Goal: Information Seeking & Learning: Learn about a topic

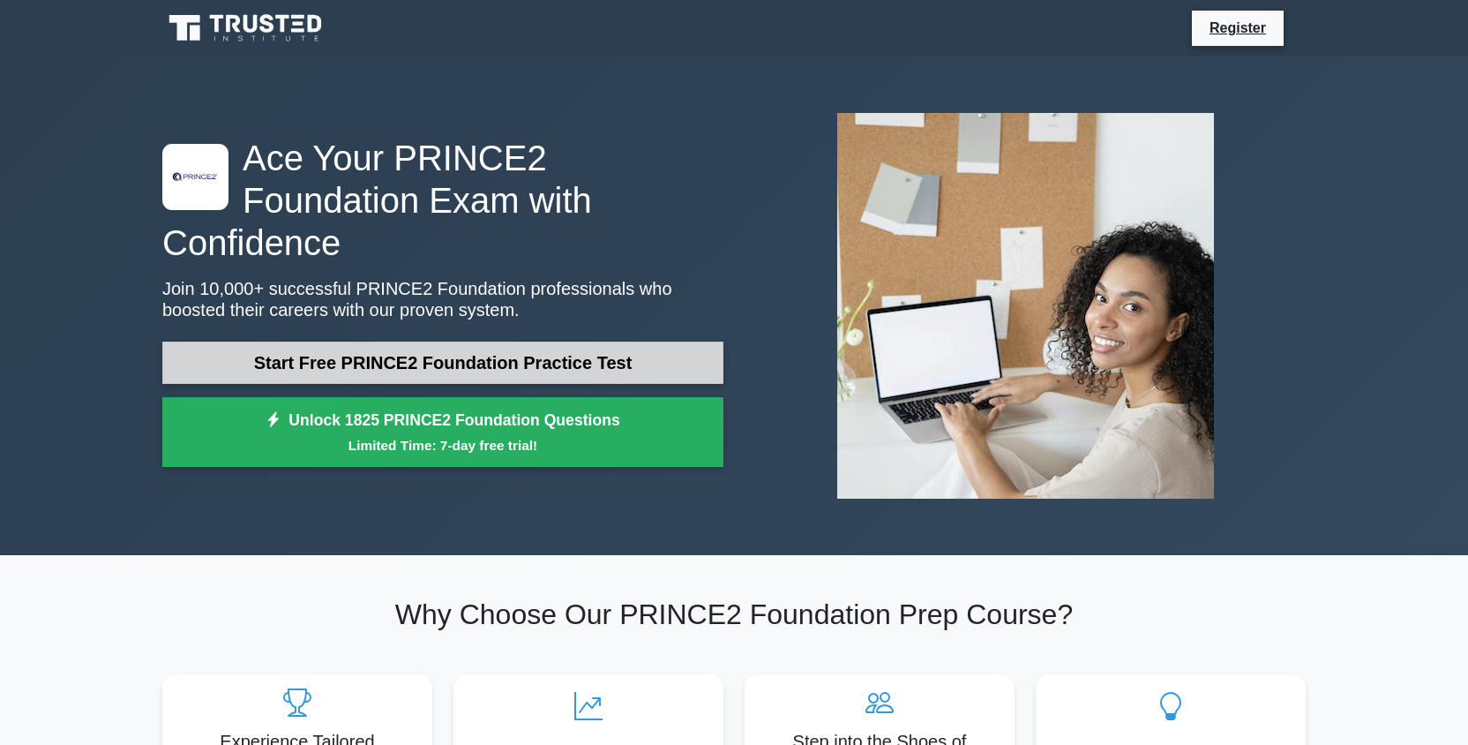
click at [447, 342] on link "Start Free PRINCE2 Foundation Practice Test" at bounding box center [442, 363] width 561 height 42
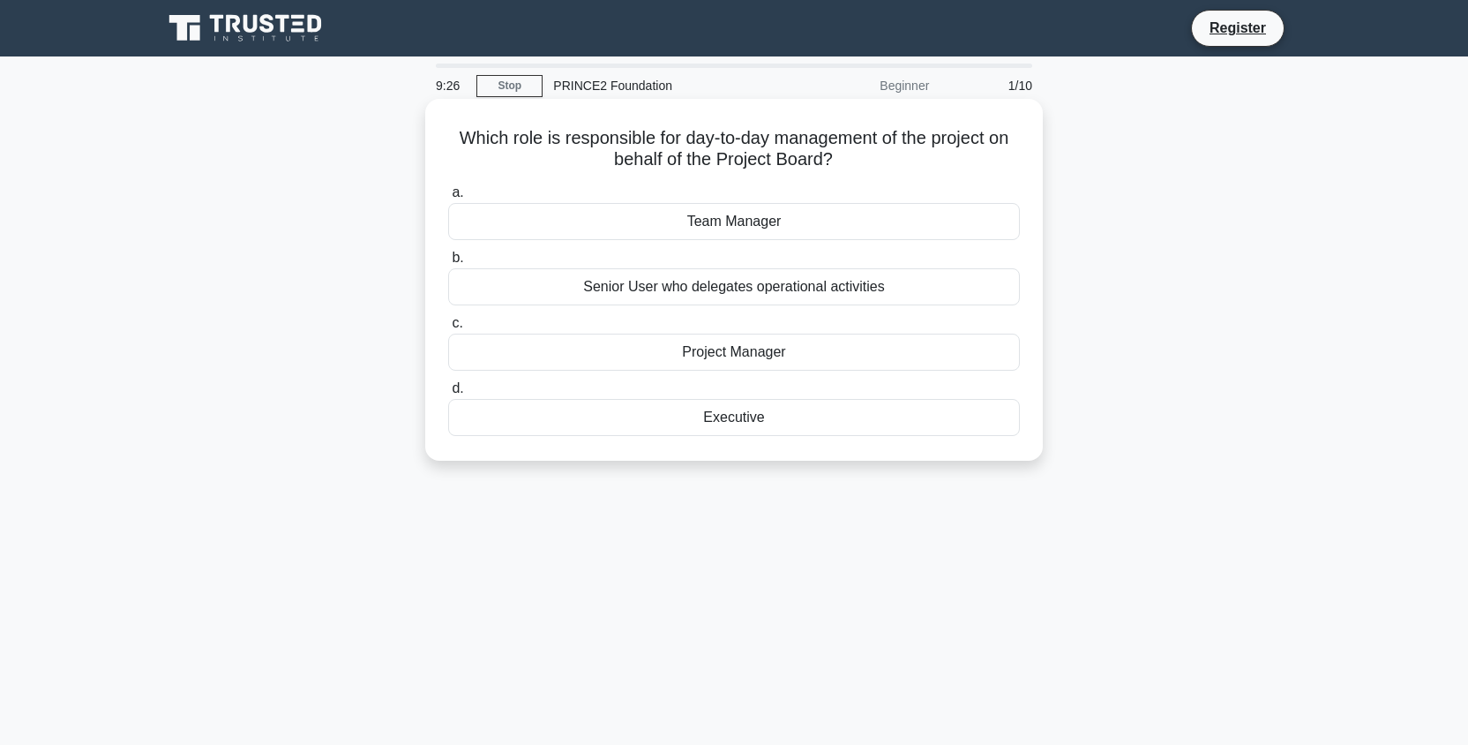
click at [745, 357] on div "Project Manager" at bounding box center [734, 352] width 572 height 37
click at [448, 329] on input "c. Project Manager" at bounding box center [448, 323] width 0 height 11
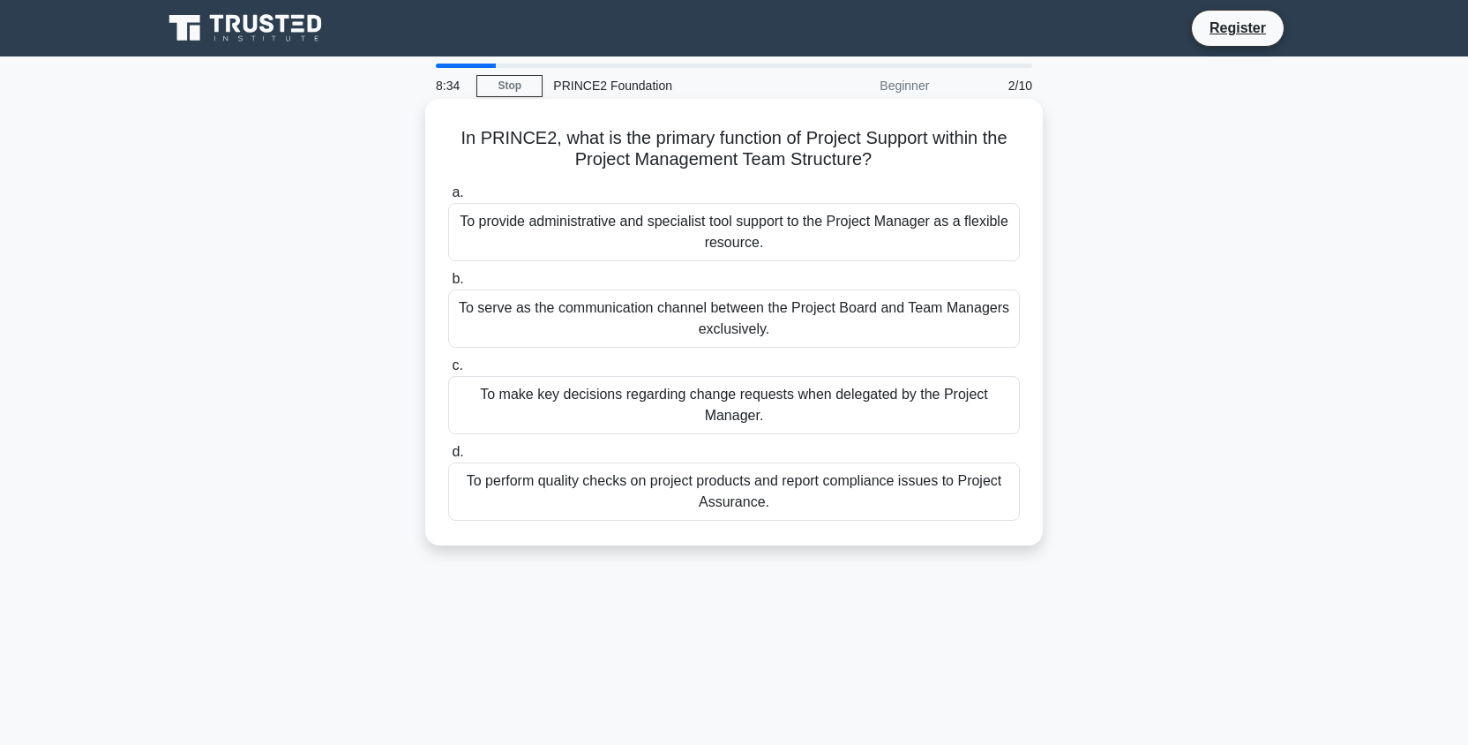
click at [792, 228] on div "To provide administrative and specialist tool support to the Project Manager as…" at bounding box center [734, 232] width 572 height 58
click at [448, 199] on input "a. To provide administrative and specialist tool support to the Project Manager…" at bounding box center [448, 192] width 0 height 11
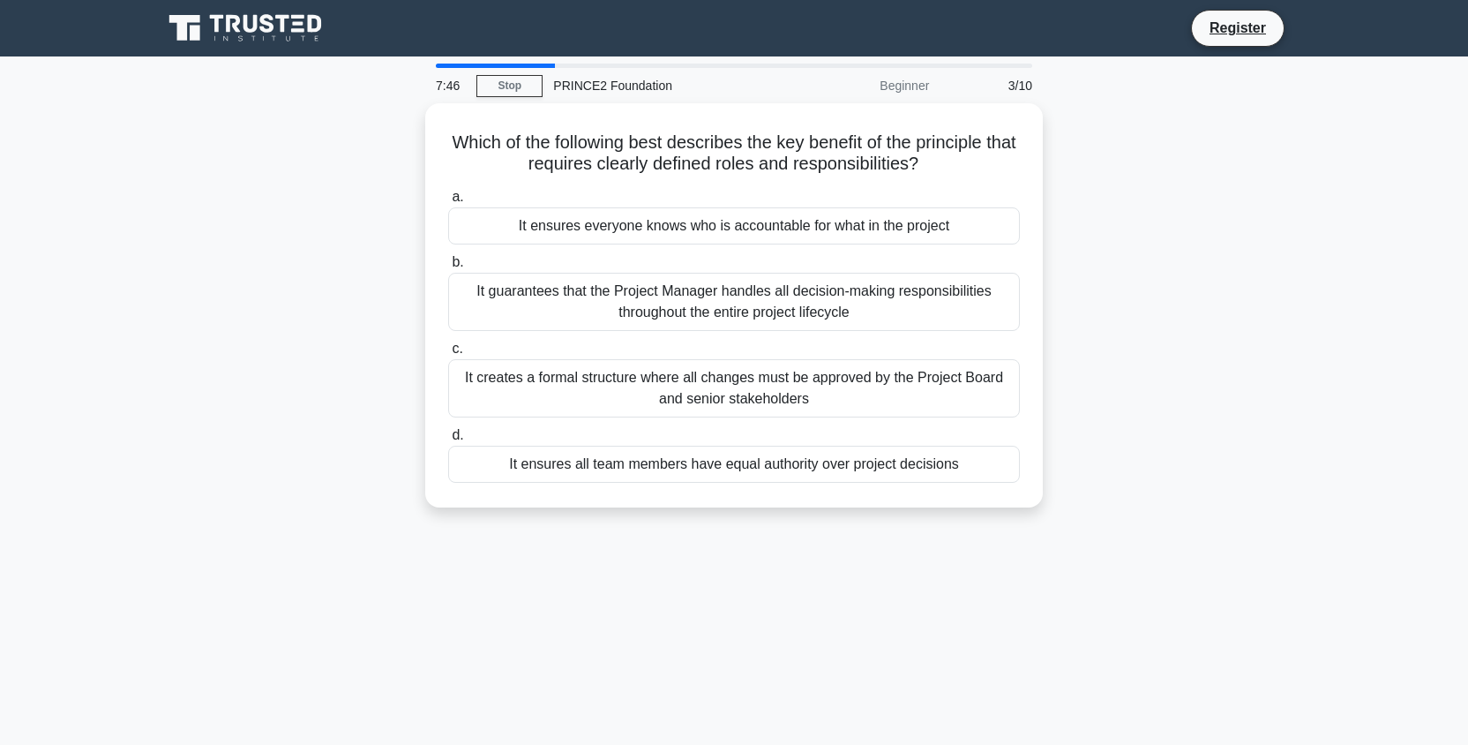
click at [792, 228] on div "It ensures everyone knows who is accountable for what in the project" at bounding box center [734, 225] width 572 height 37
click at [448, 203] on input "a. It ensures everyone knows who is accountable for what in the project" at bounding box center [448, 196] width 0 height 11
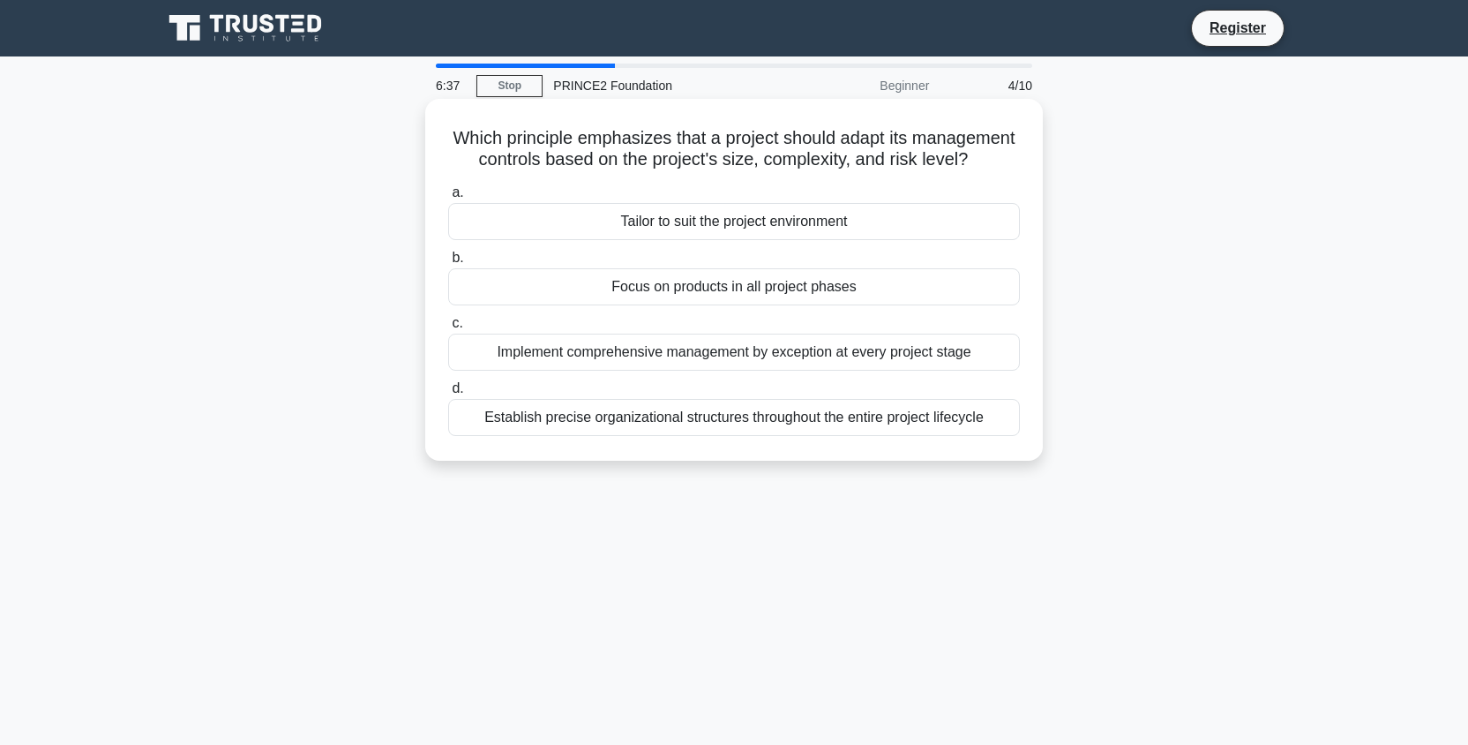
click at [769, 355] on div "Implement comprehensive management by exception at every project stage" at bounding box center [734, 352] width 572 height 37
click at [448, 329] on input "c. Implement comprehensive management by exception at every project stage" at bounding box center [448, 323] width 0 height 11
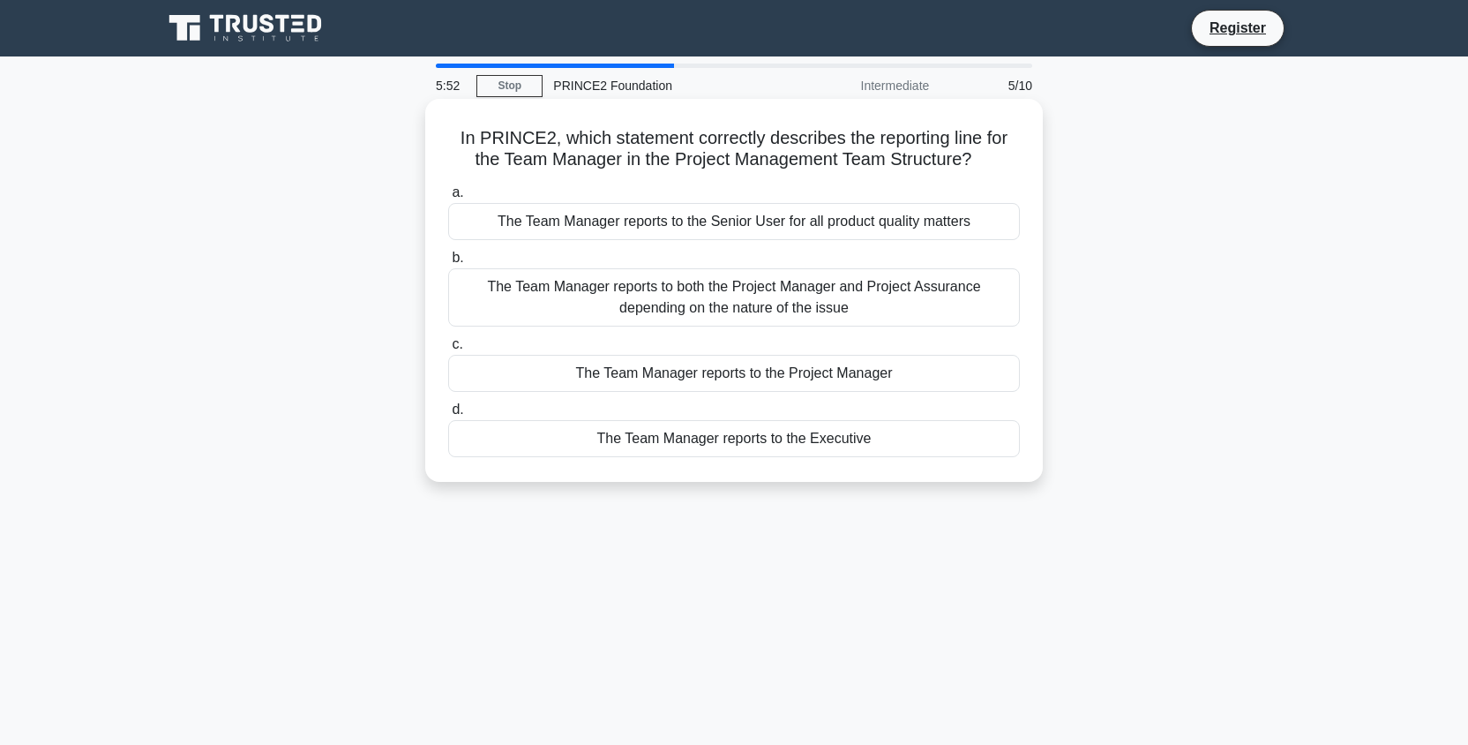
click at [748, 382] on div "The Team Manager reports to the Project Manager" at bounding box center [734, 373] width 572 height 37
click at [448, 350] on input "c. The Team Manager reports to the Project Manager" at bounding box center [448, 344] width 0 height 11
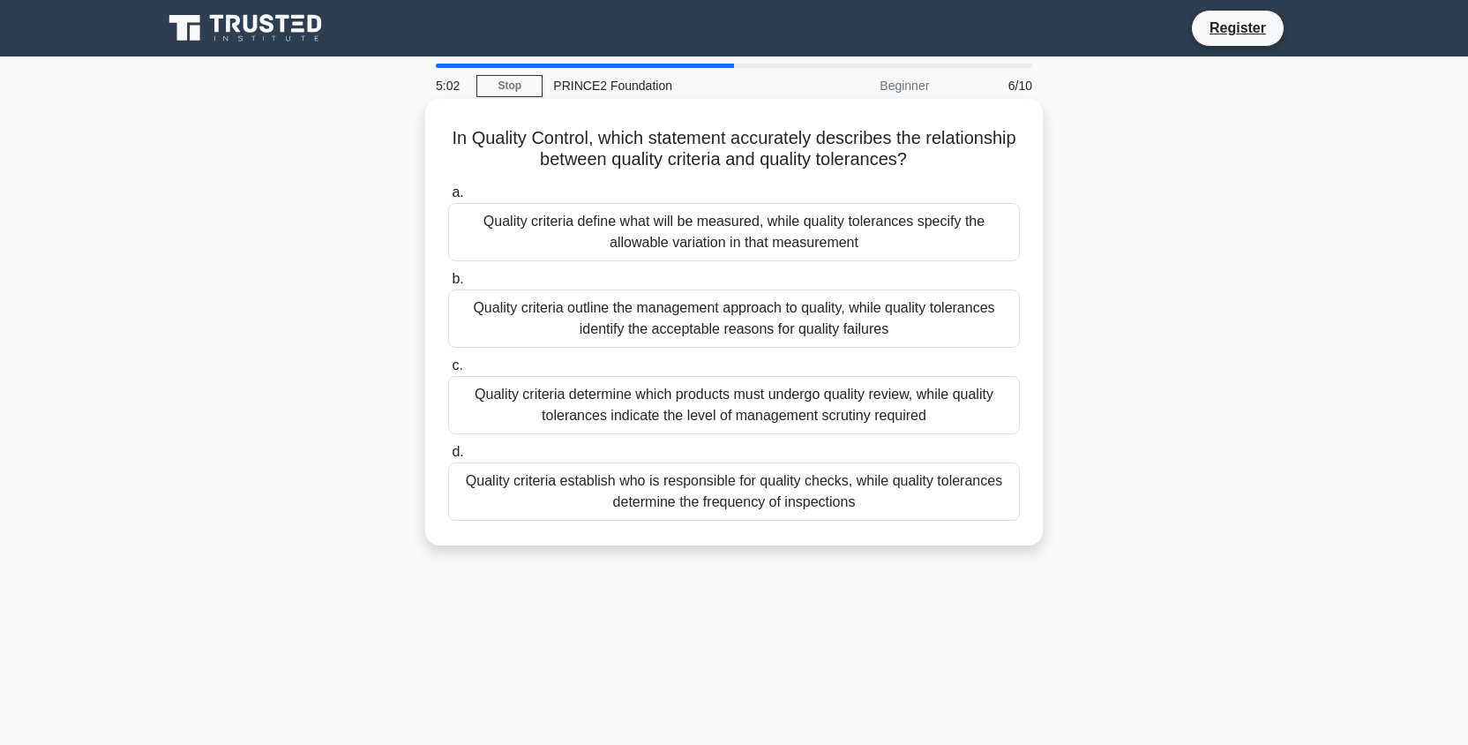
click at [780, 244] on div "Quality criteria define what will be measured, while quality tolerances specify…" at bounding box center [734, 232] width 572 height 58
click at [448, 199] on input "a. Quality criteria define what will be measured, while quality tolerances spec…" at bounding box center [448, 192] width 0 height 11
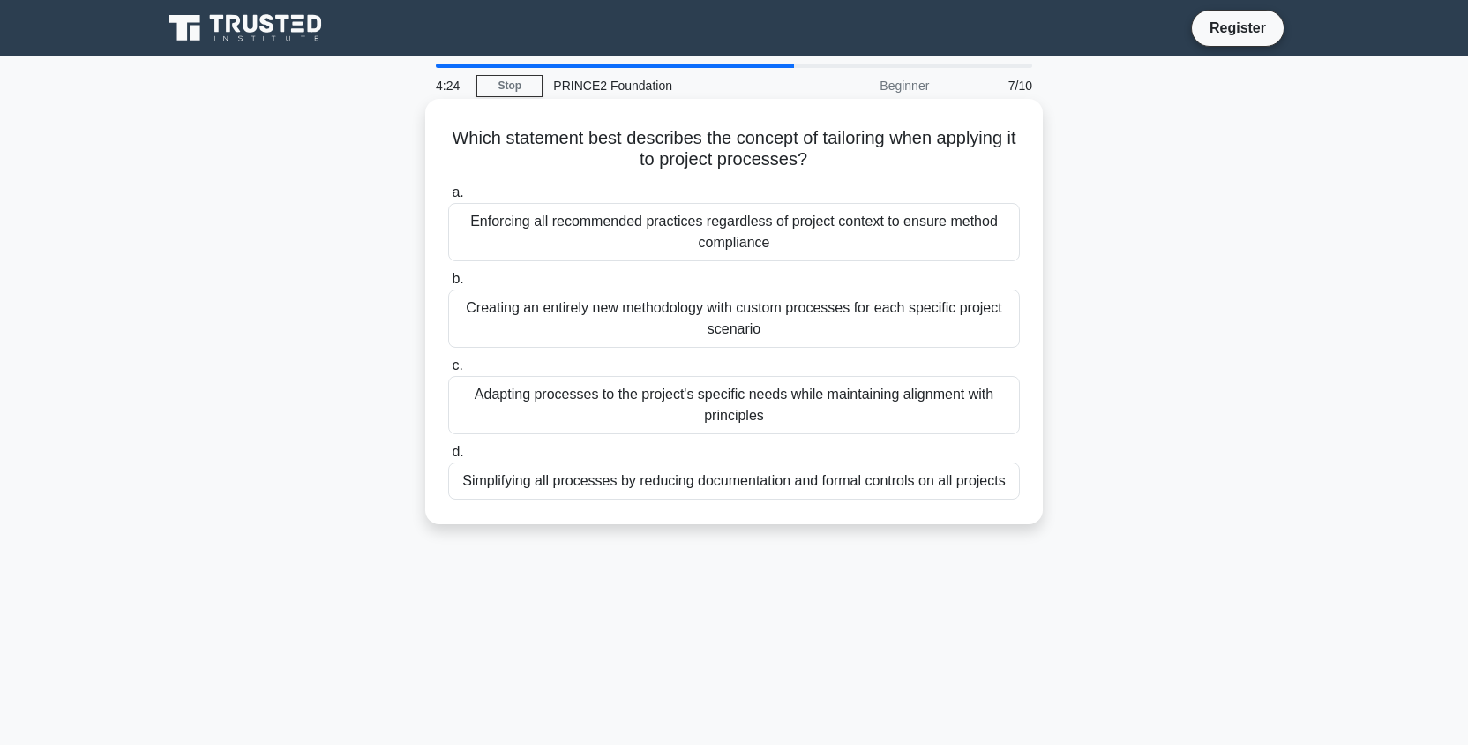
click at [762, 403] on div "Adapting processes to the project's specific needs while maintaining alignment …" at bounding box center [734, 405] width 572 height 58
click at [448, 372] on input "c. Adapting processes to the project's specific needs while maintaining alignme…" at bounding box center [448, 365] width 0 height 11
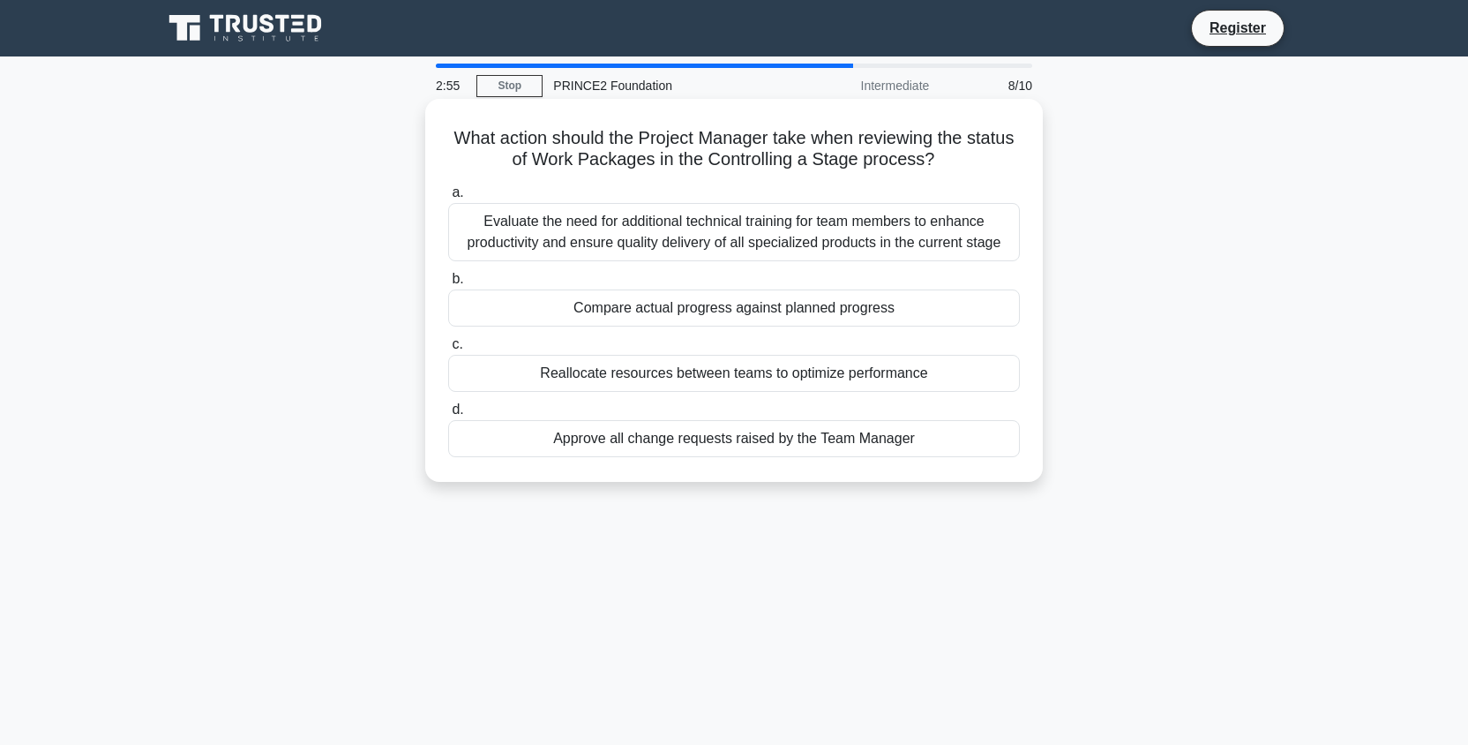
click at [657, 379] on div "Reallocate resources between teams to optimize performance" at bounding box center [734, 373] width 572 height 37
click at [448, 350] on input "c. Reallocate resources between teams to optimize performance" at bounding box center [448, 344] width 0 height 11
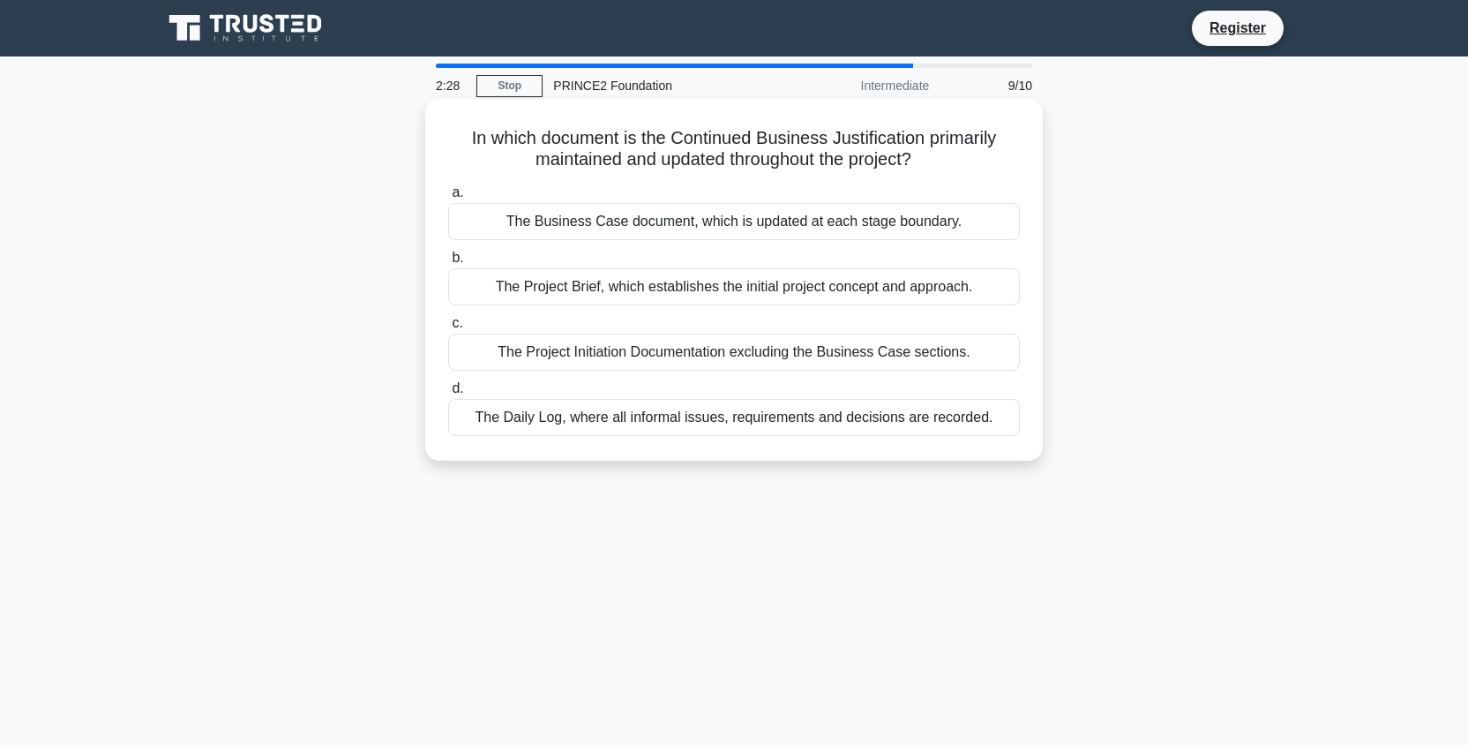
click at [708, 424] on div "The Daily Log, where all informal issues, requirements and decisions are record…" at bounding box center [734, 417] width 572 height 37
click at [448, 394] on input "d. The Daily Log, where all informal issues, requirements and decisions are rec…" at bounding box center [448, 388] width 0 height 11
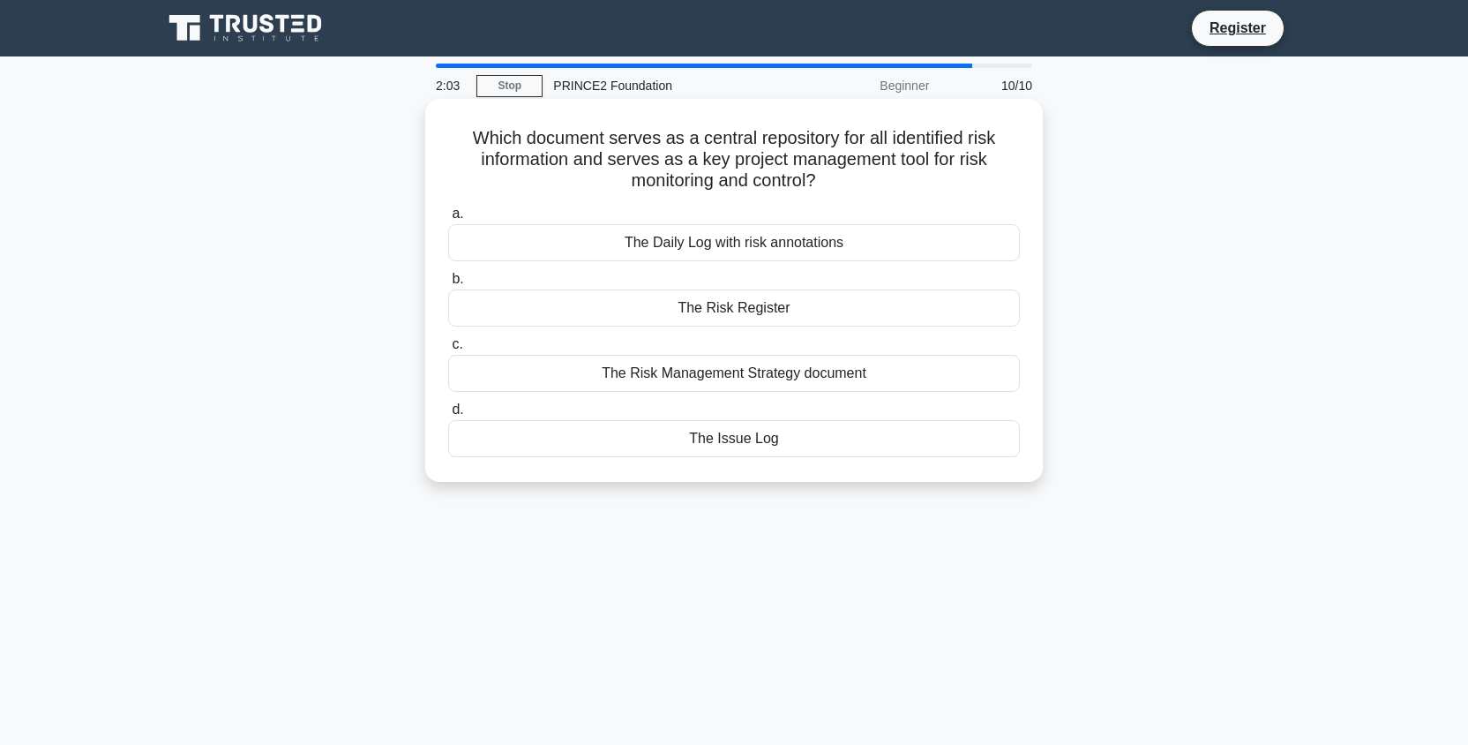
click at [760, 374] on div "The Risk Management Strategy document" at bounding box center [734, 373] width 572 height 37
click at [448, 350] on input "c. The Risk Management Strategy document" at bounding box center [448, 344] width 0 height 11
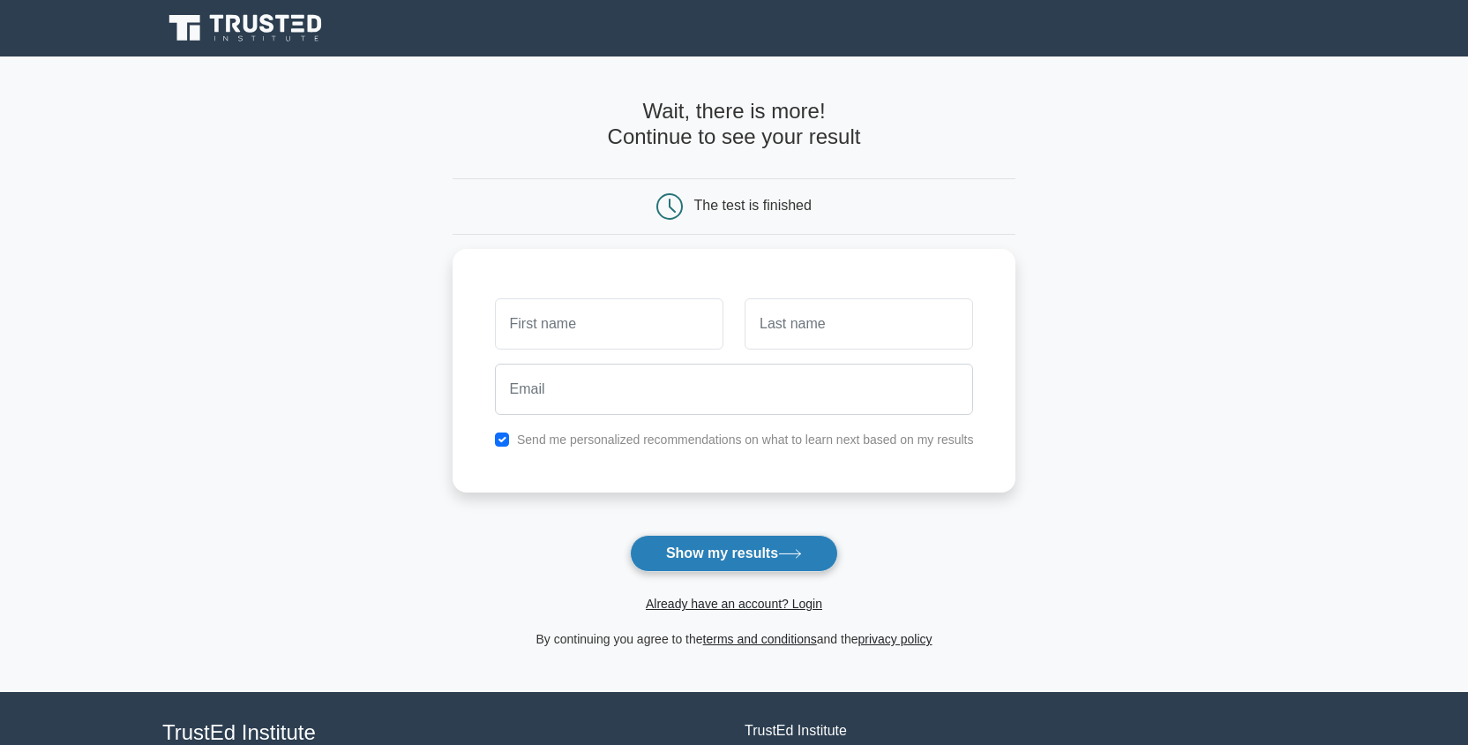
click at [722, 559] on button "Show my results" at bounding box center [734, 553] width 208 height 37
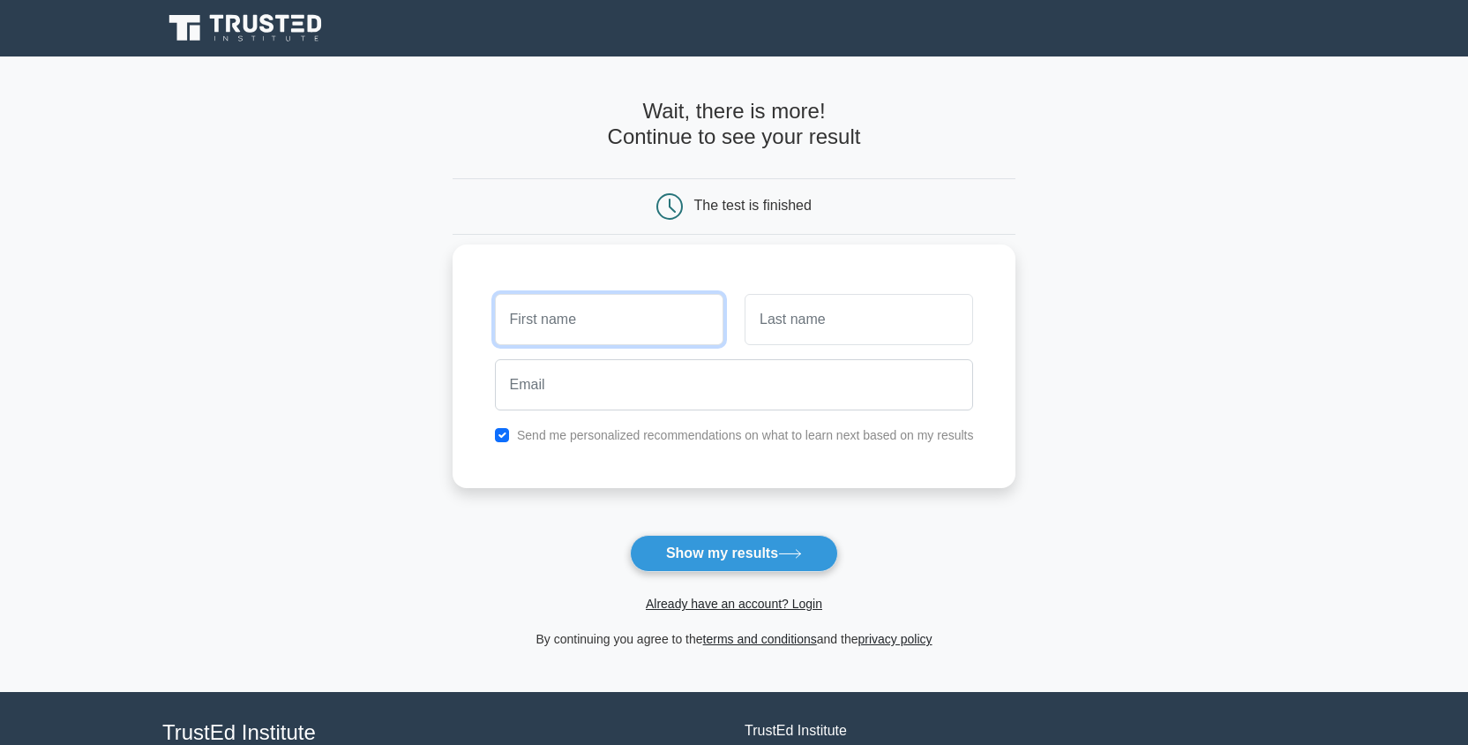
click at [572, 312] on input "text" at bounding box center [609, 319] width 229 height 51
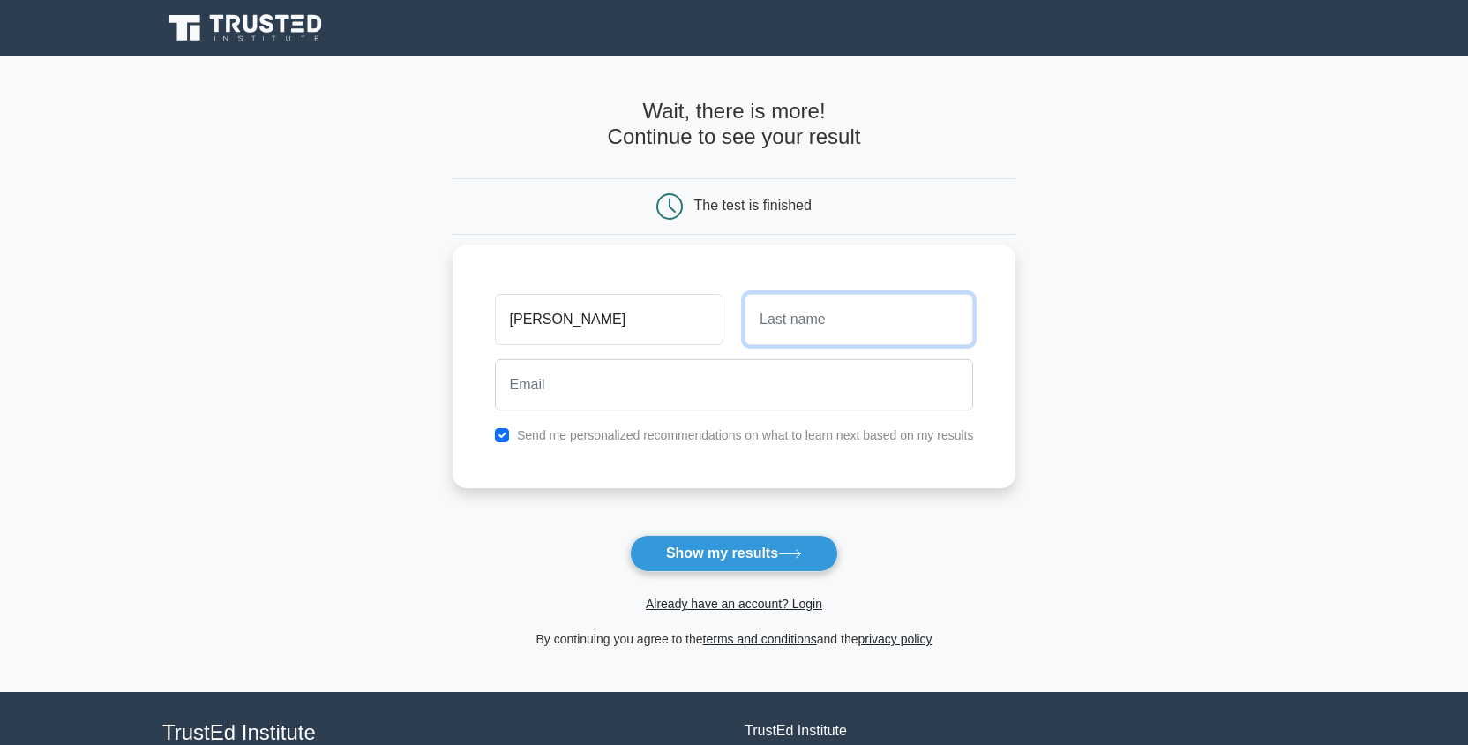
click at [791, 315] on input "text" at bounding box center [859, 319] width 229 height 51
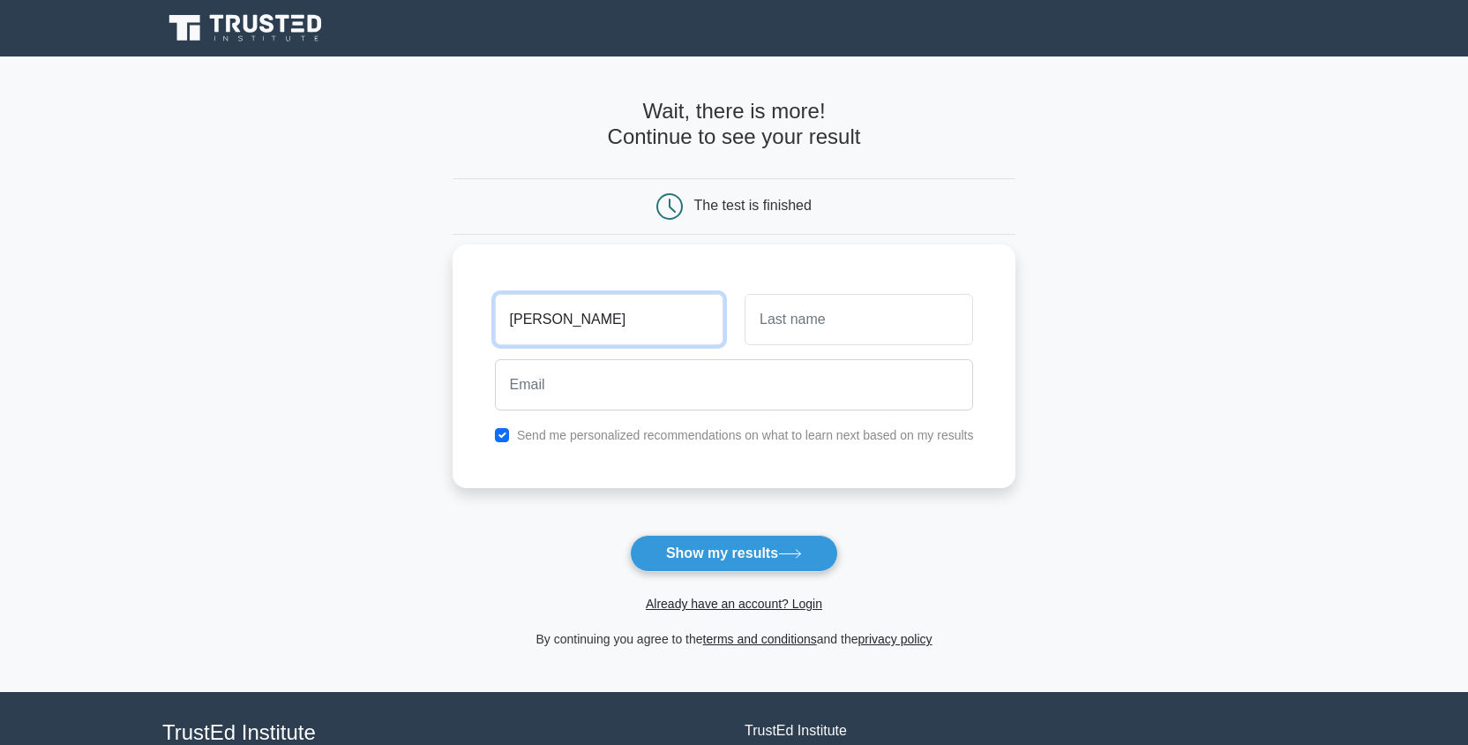
click at [631, 310] on input "raquel" at bounding box center [609, 319] width 229 height 51
type input "r"
type input "pepe"
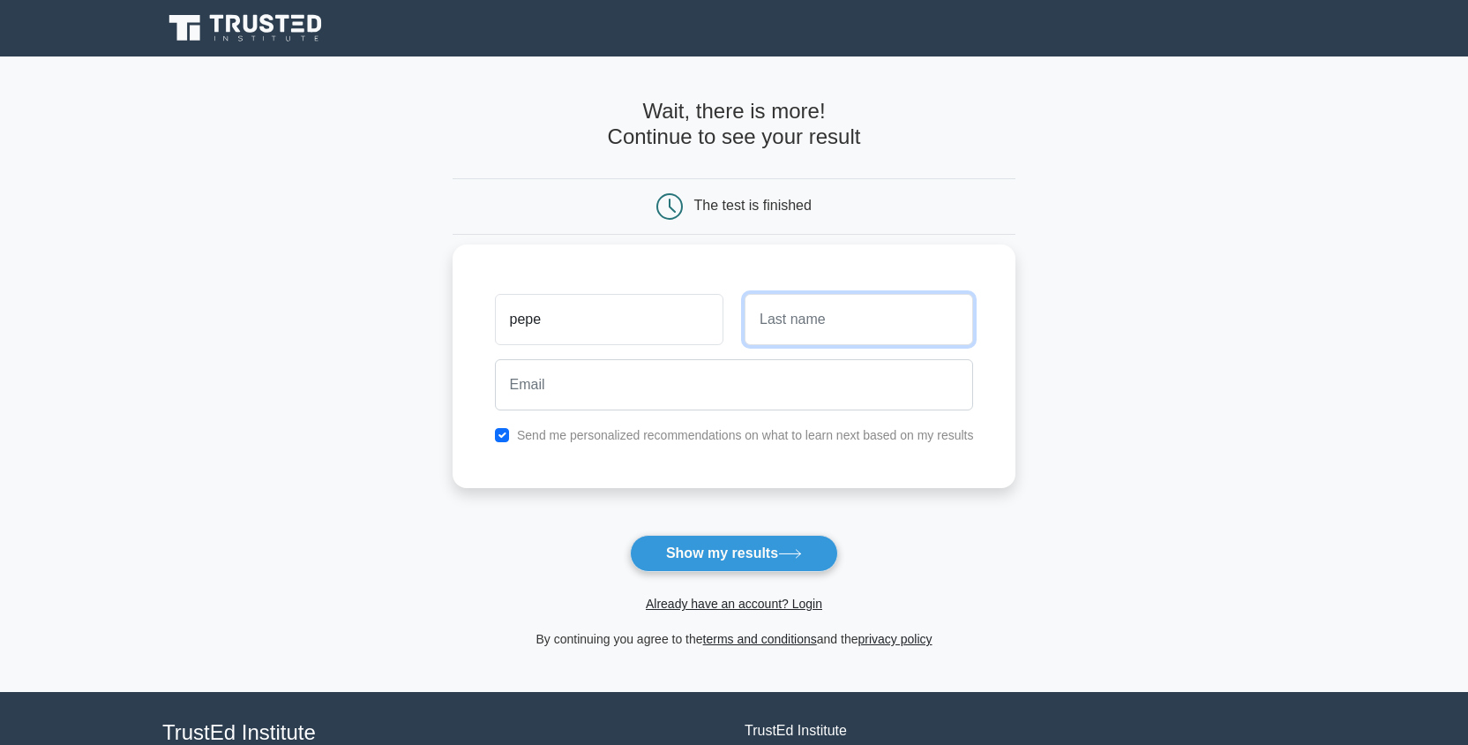
click at [847, 329] on input "text" at bounding box center [859, 319] width 229 height 51
type input "aartiek"
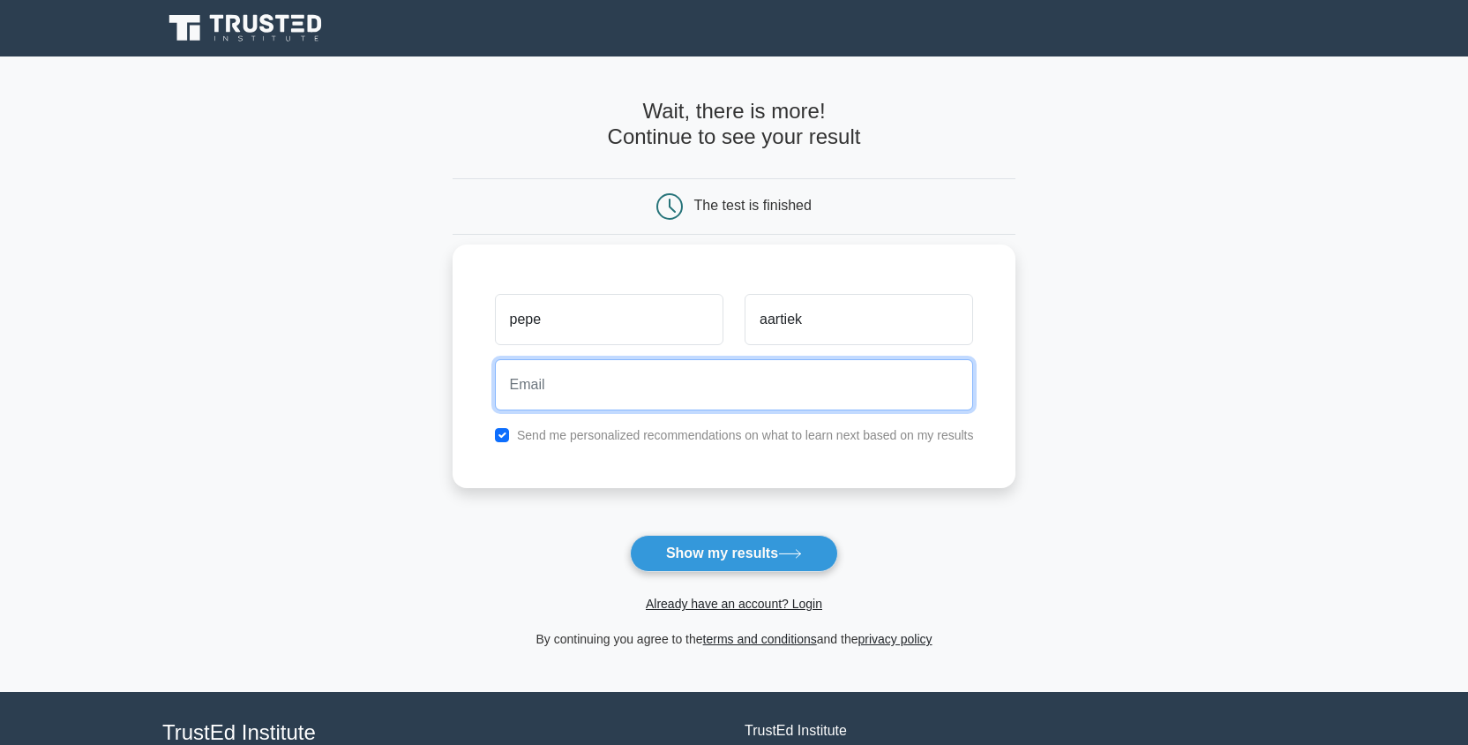
click at [825, 368] on input "email" at bounding box center [734, 384] width 479 height 51
type input "ralocph@gmail.com"
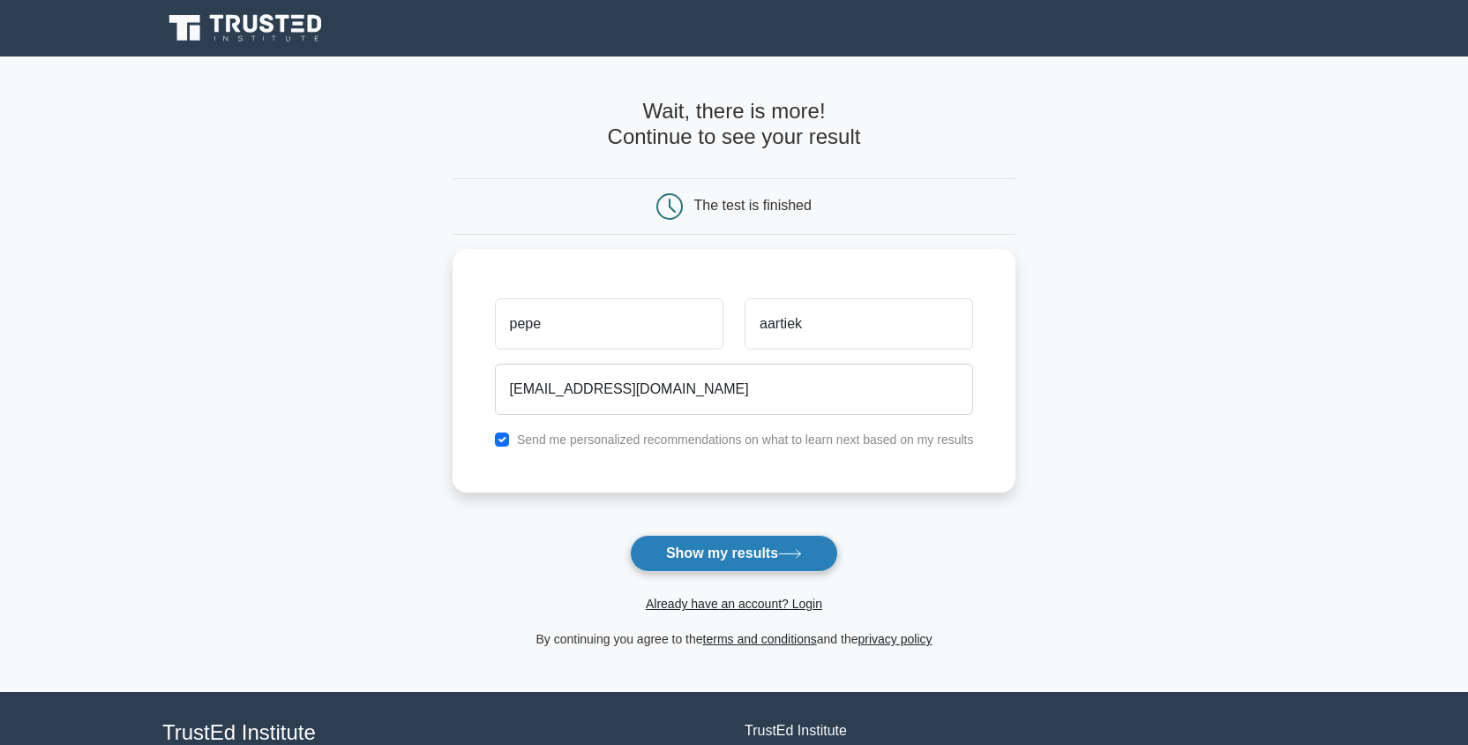
click at [750, 560] on button "Show my results" at bounding box center [734, 553] width 208 height 37
